Goal: Information Seeking & Learning: Learn about a topic

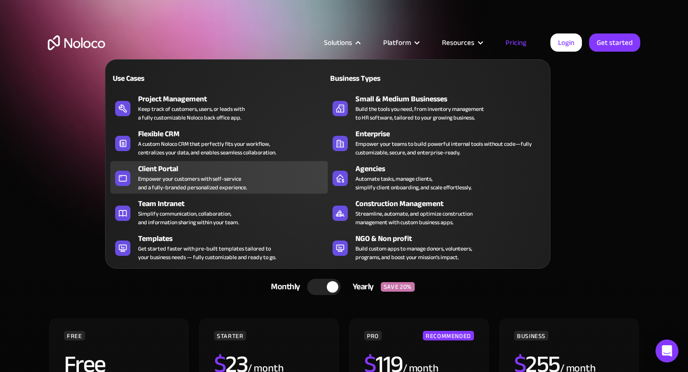
click at [155, 172] on div "Client Portal" at bounding box center [235, 168] width 194 height 11
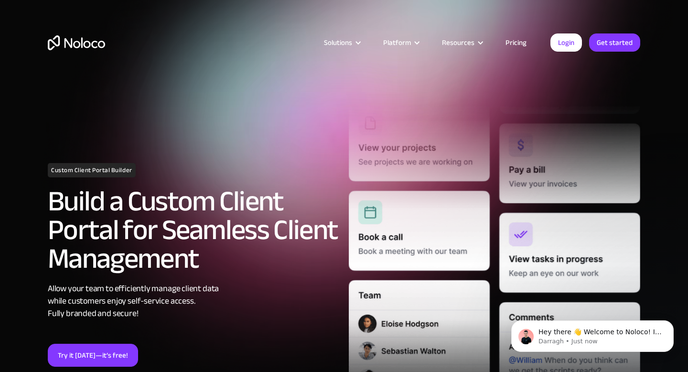
click at [520, 39] on link "Pricing" at bounding box center [515, 42] width 45 height 12
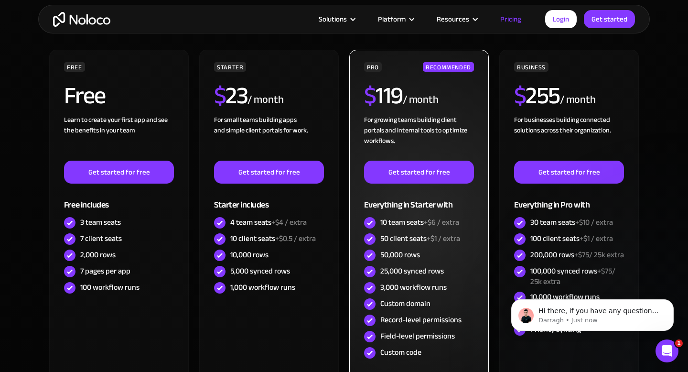
scroll to position [268, 0]
